Goal: Task Accomplishment & Management: Use online tool/utility

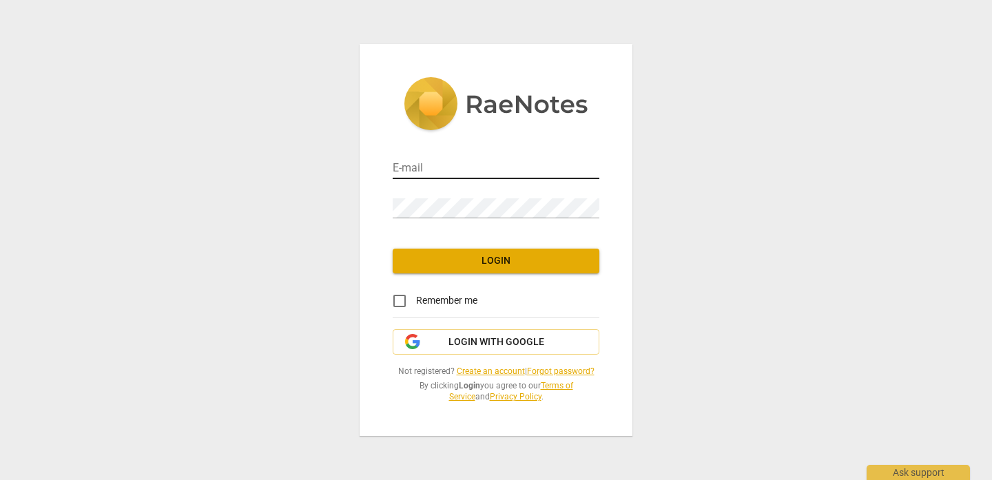
click at [451, 170] on input "email" at bounding box center [496, 169] width 207 height 20
type input "rnkreeger@yahoo.com"
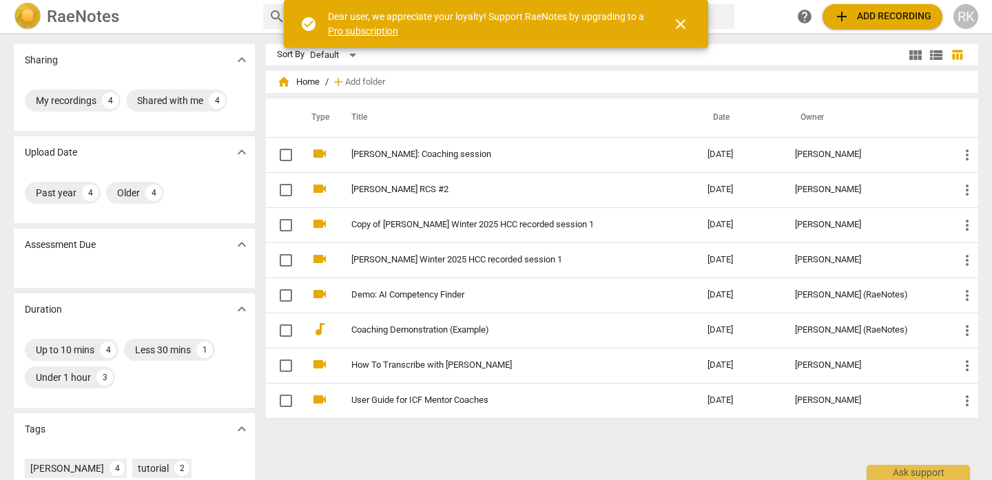
click at [681, 23] on span "close" at bounding box center [681, 24] width 17 height 17
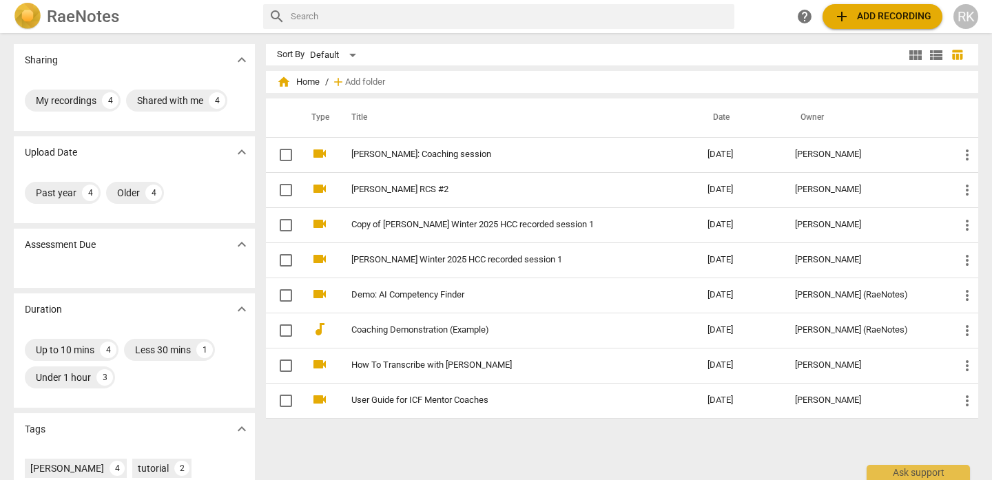
click at [876, 19] on span "add Add recording" at bounding box center [883, 16] width 98 height 17
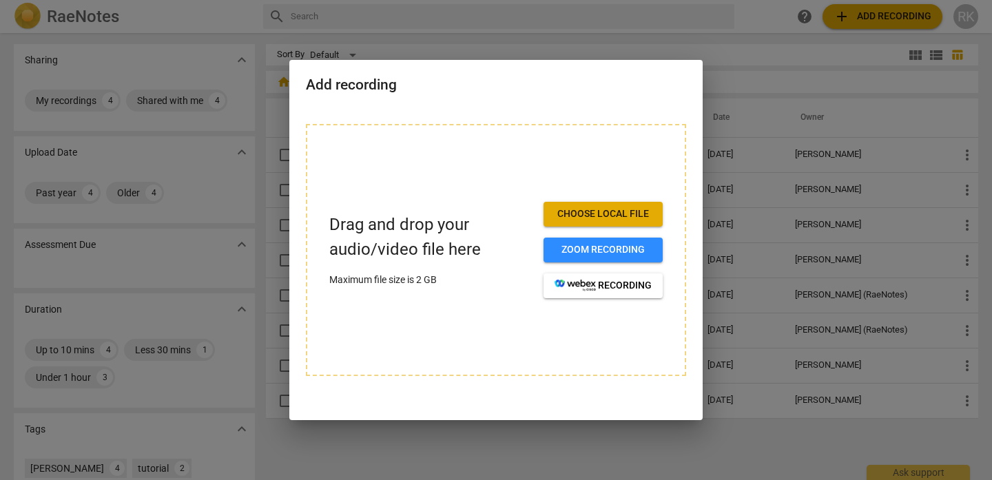
click at [610, 213] on span "Choose local file" at bounding box center [603, 214] width 97 height 14
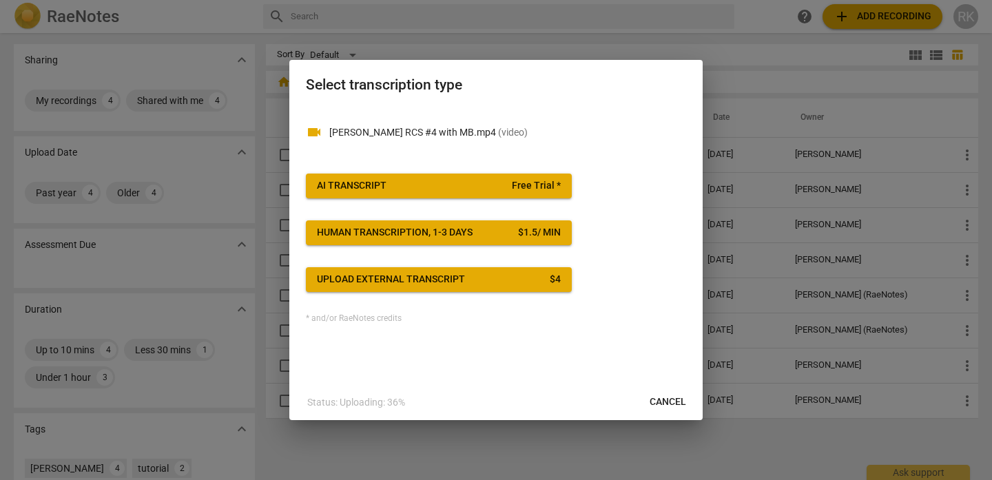
click at [404, 233] on div "Human transcription, 1-3 days" at bounding box center [395, 233] width 156 height 14
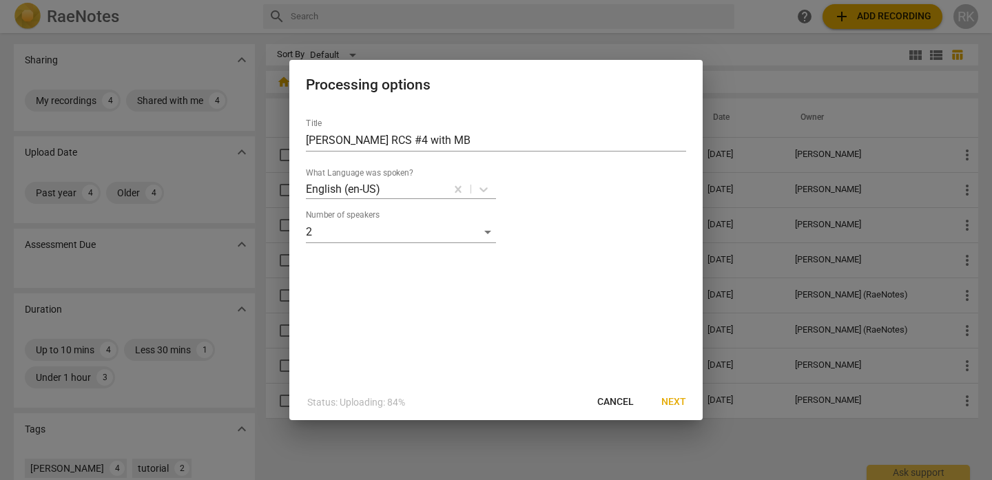
click at [675, 405] on span "Next" at bounding box center [673, 403] width 25 height 14
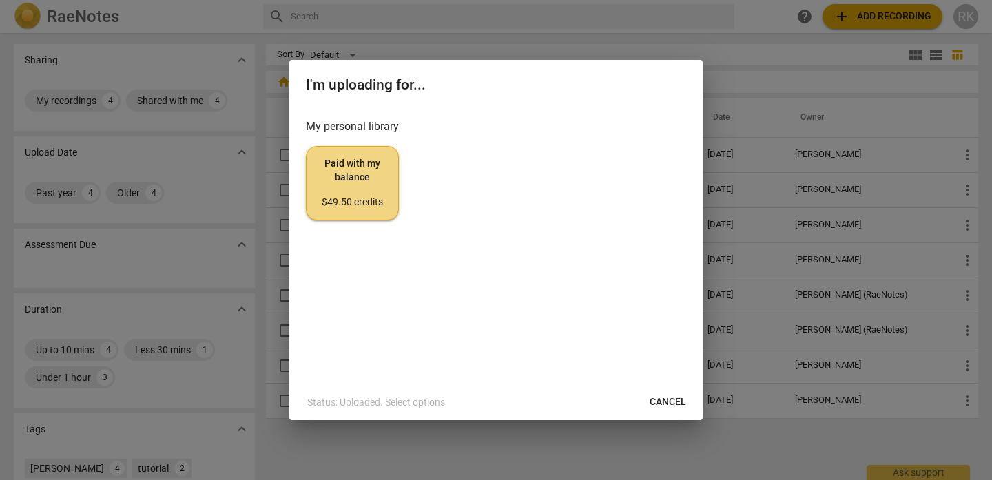
click at [340, 158] on span "Paid with my balance $49.50 credits" at bounding box center [353, 183] width 70 height 52
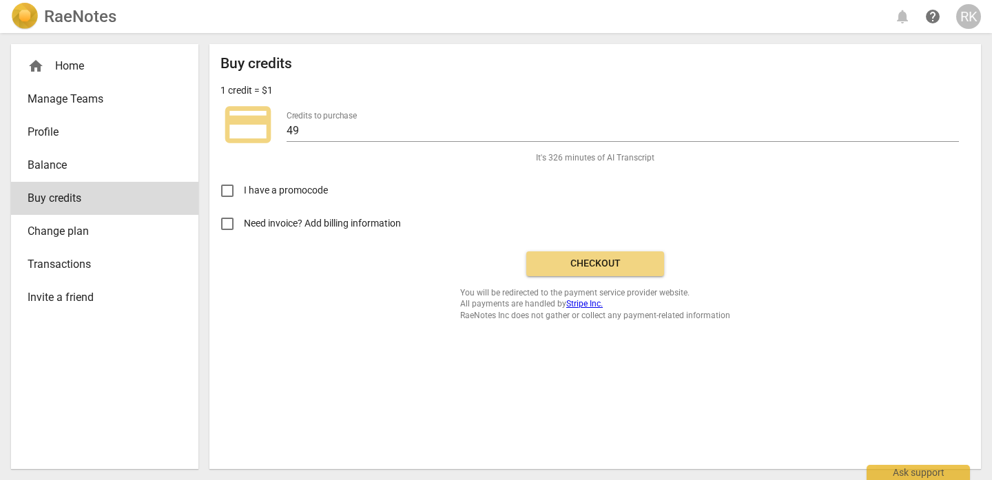
click at [598, 271] on button "Checkout" at bounding box center [595, 264] width 138 height 25
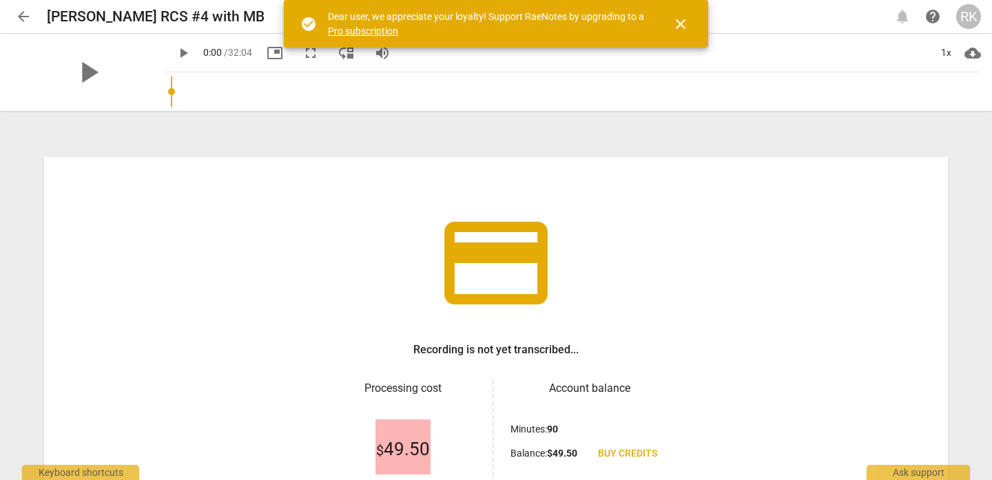
click at [683, 23] on span "close" at bounding box center [681, 24] width 17 height 17
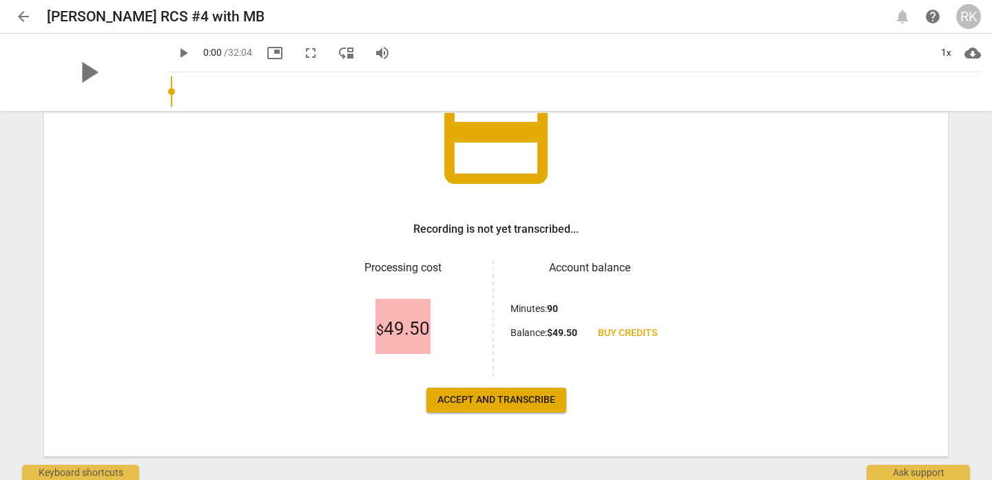
scroll to position [141, 0]
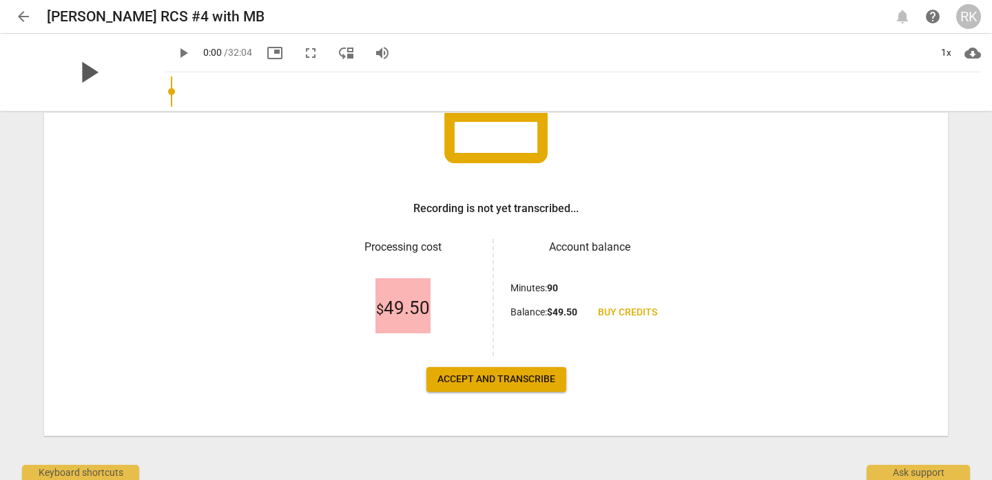
click at [77, 72] on span "play_arrow" at bounding box center [88, 72] width 36 height 36
click at [77, 72] on span "pause" at bounding box center [88, 72] width 36 height 36
drag, startPoint x: 158, startPoint y: 94, endPoint x: 144, endPoint y: 94, distance: 14.5
type input "0"
click at [171, 94] on input "range" at bounding box center [576, 92] width 810 height 44
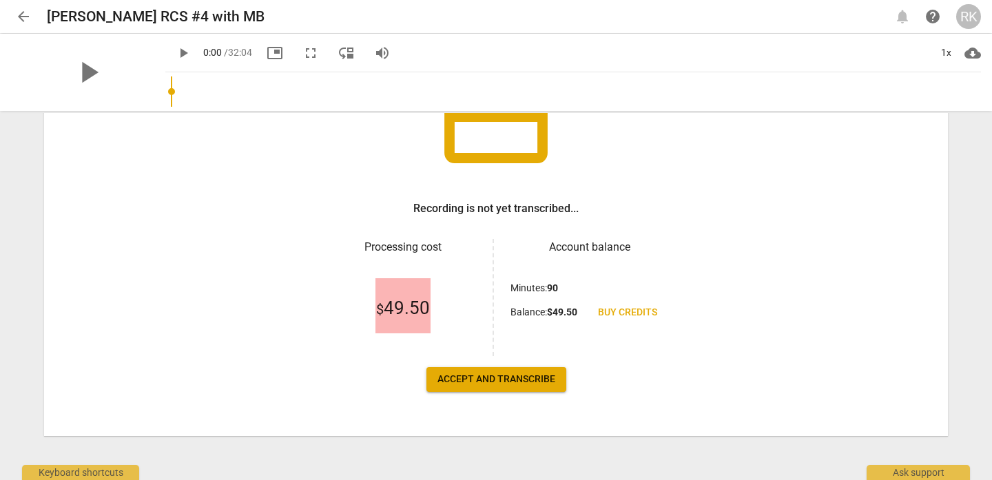
click at [465, 387] on button "Accept and transcribe" at bounding box center [497, 379] width 140 height 25
